Goal: Transaction & Acquisition: Obtain resource

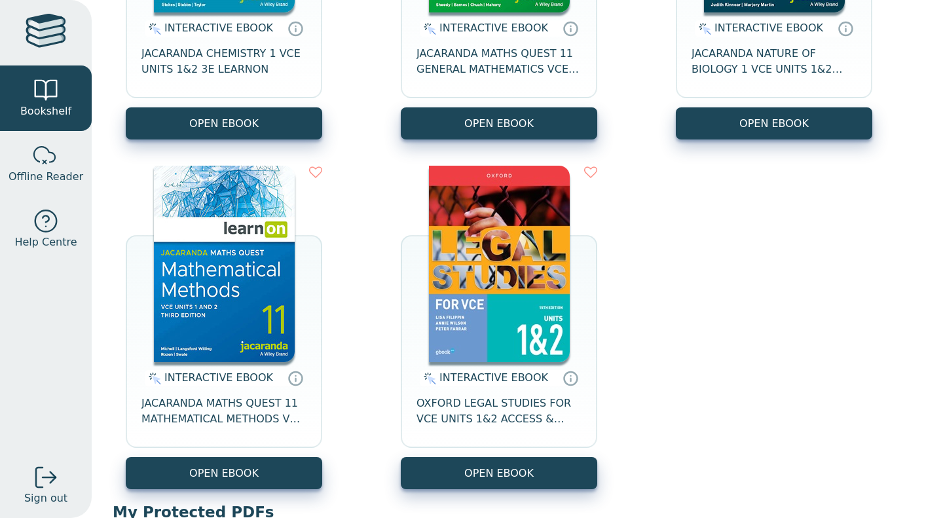
scroll to position [349, 0]
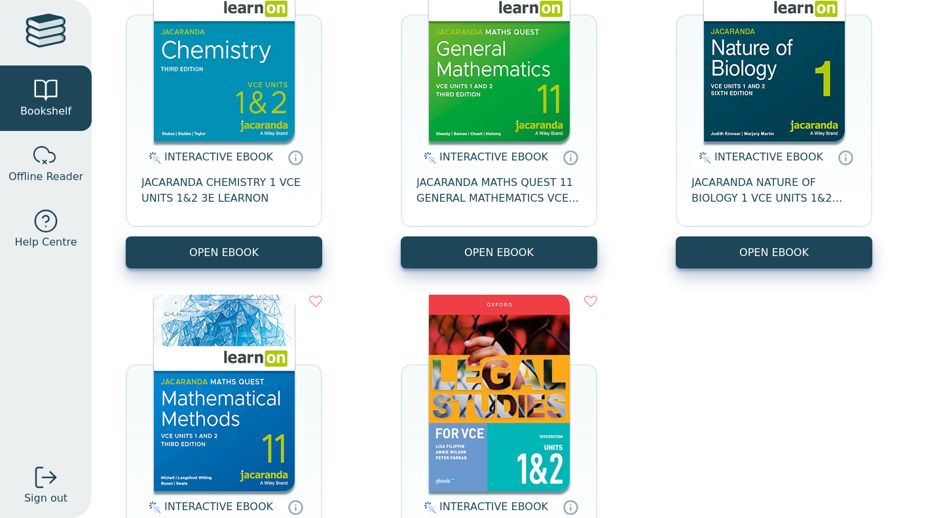
scroll to position [246, 0]
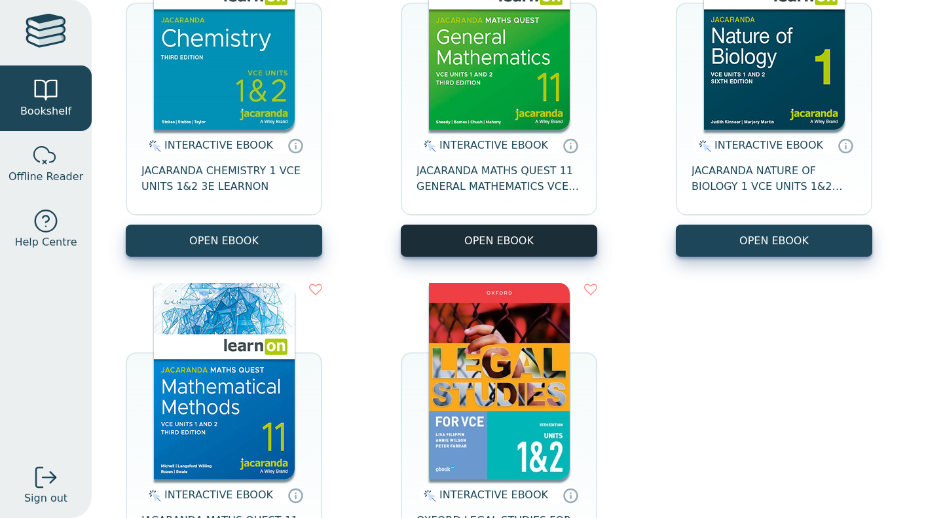
click at [547, 238] on button "OPEN EBOOK" at bounding box center [499, 241] width 197 height 32
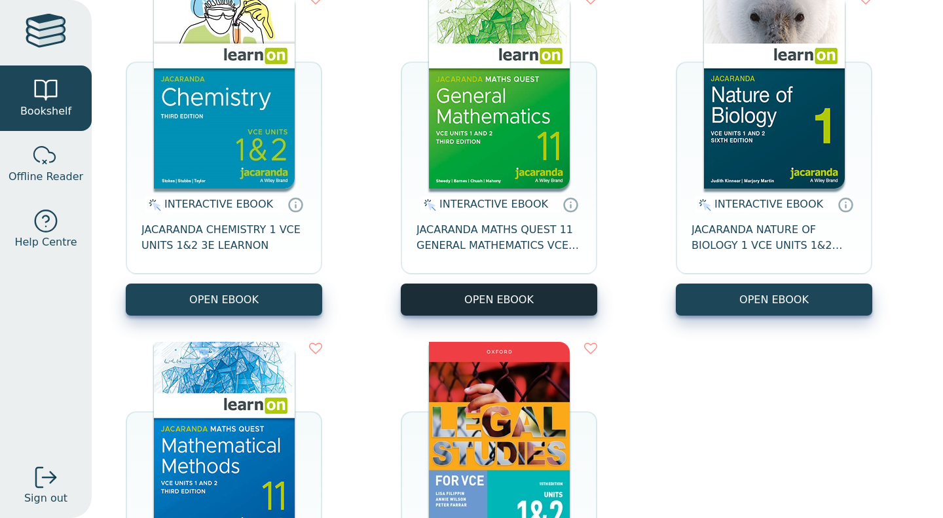
scroll to position [186, 0]
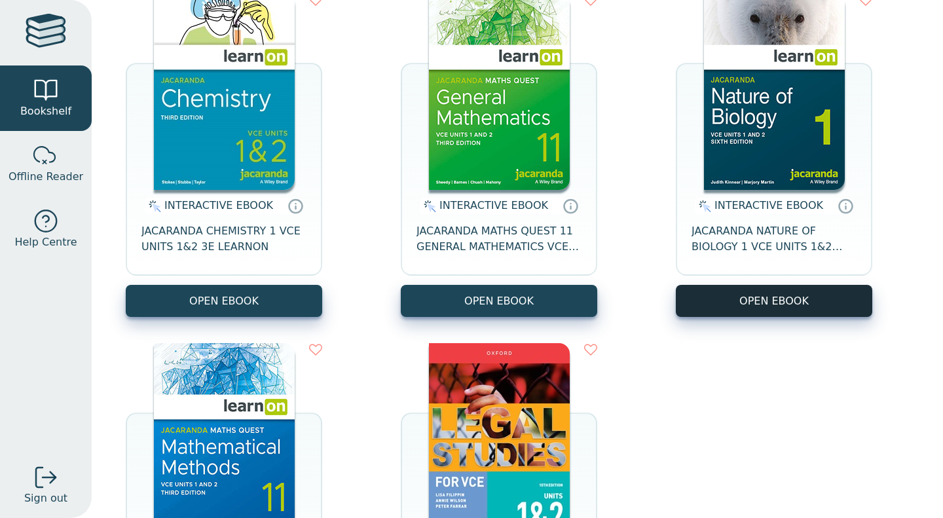
click at [746, 307] on button "OPEN EBOOK" at bounding box center [774, 301] width 197 height 32
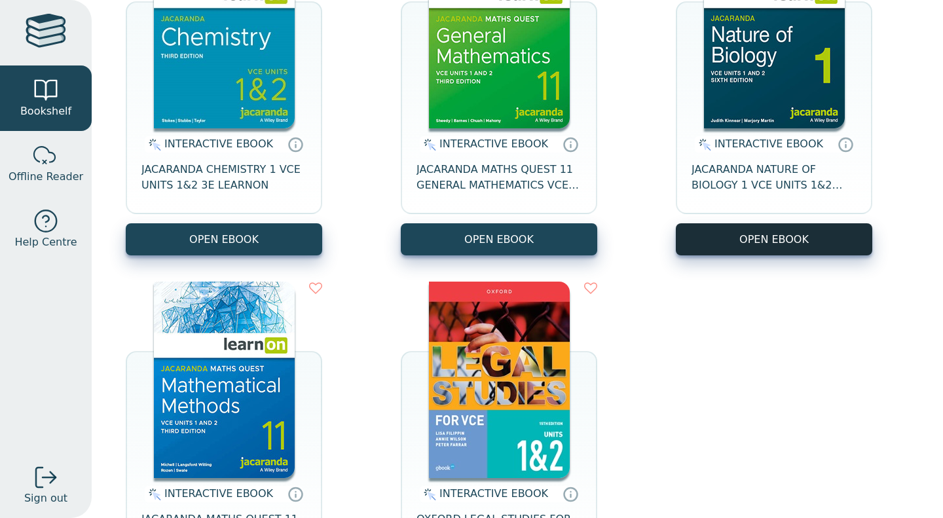
scroll to position [262, 0]
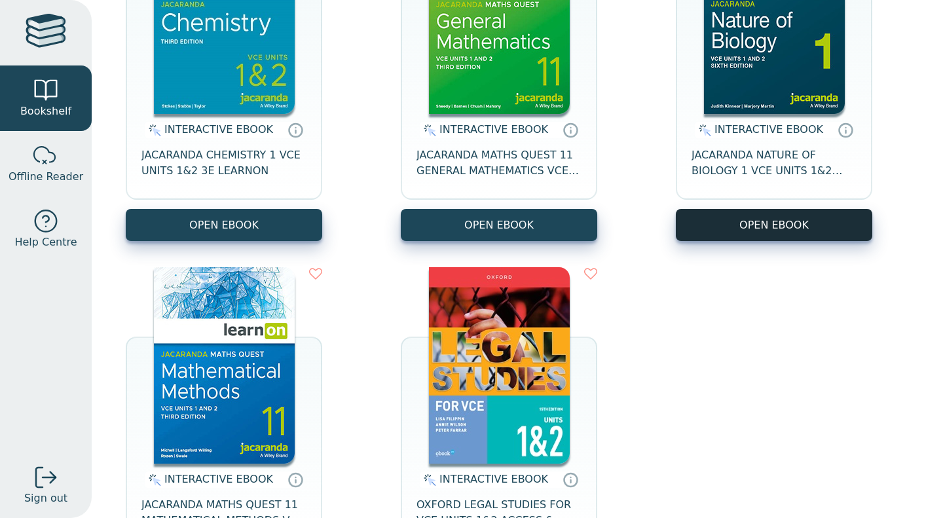
click at [740, 225] on button "OPEN EBOOK" at bounding box center [774, 225] width 197 height 32
